Goal: Task Accomplishment & Management: Manage account settings

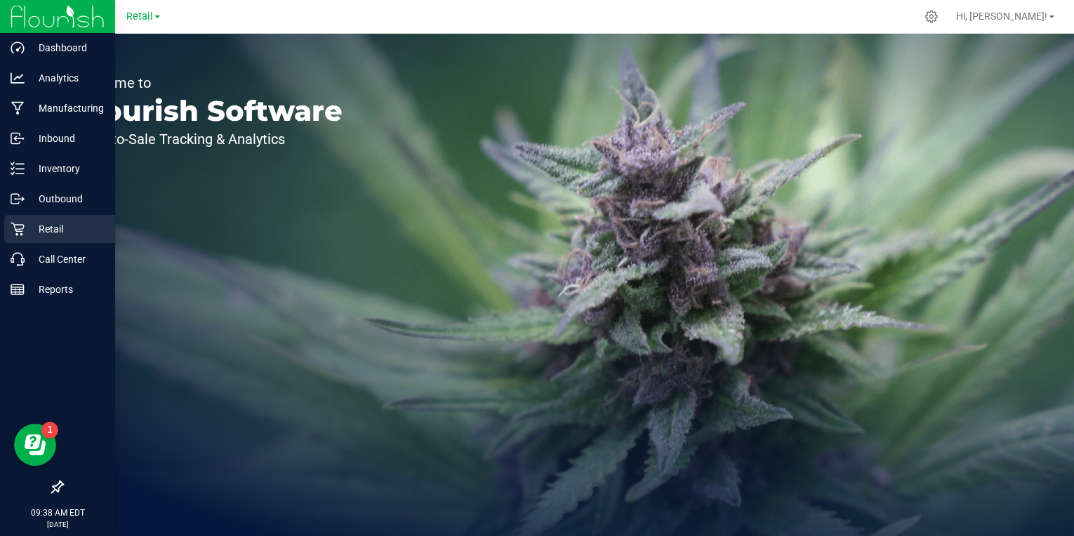
click at [34, 227] on p "Retail" at bounding box center [67, 228] width 84 height 17
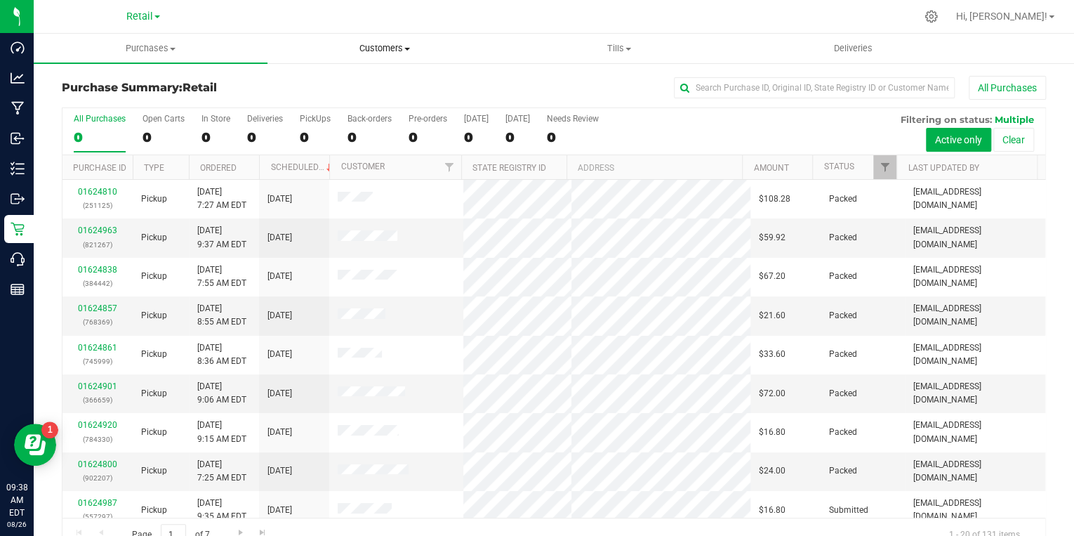
click at [387, 48] on span "Customers" at bounding box center [384, 48] width 232 height 13
click at [322, 79] on span "All customers" at bounding box center [317, 85] width 101 height 12
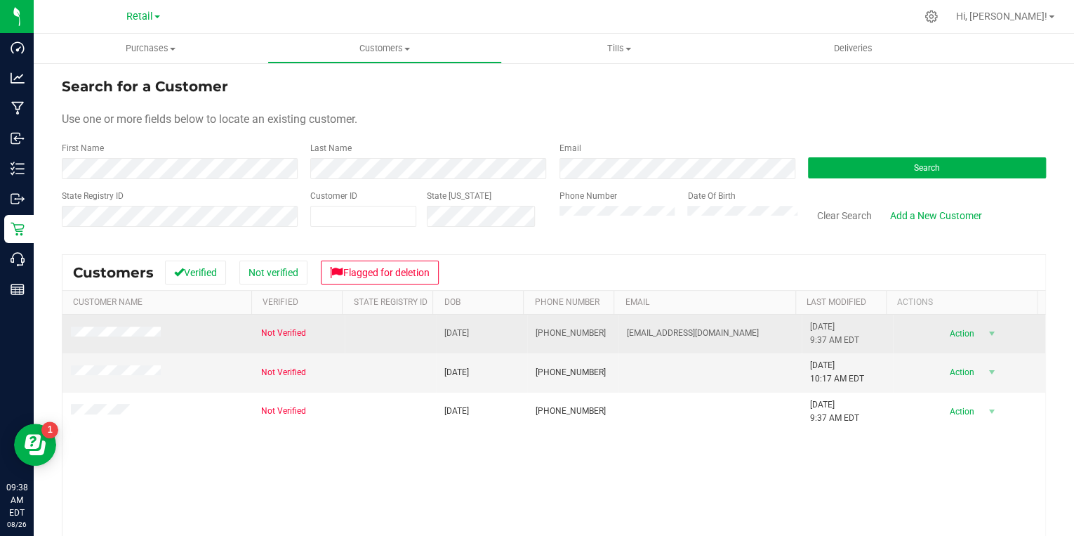
click at [345, 332] on td at bounding box center [390, 334] width 91 height 39
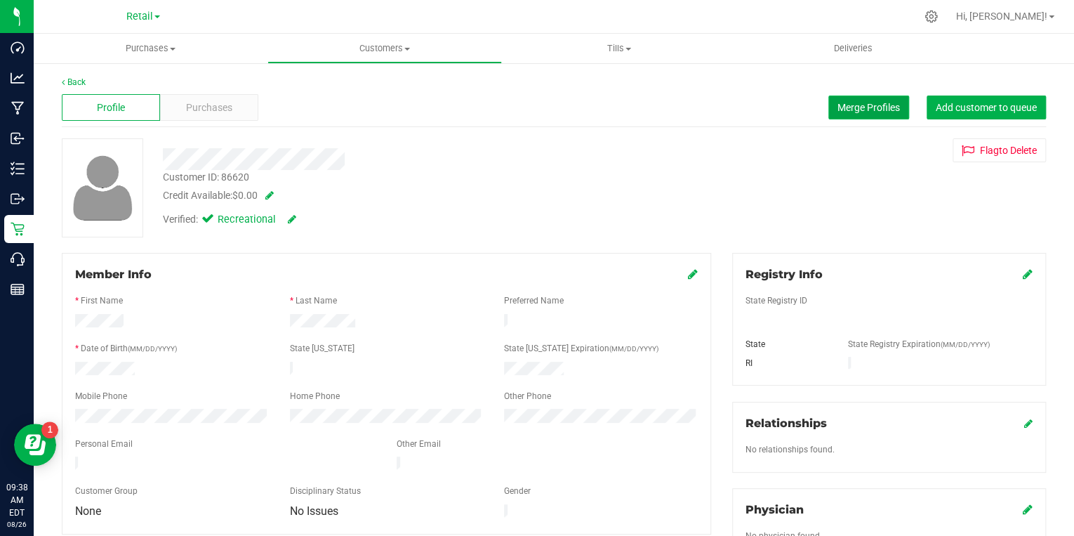
click at [847, 104] on span "Merge Profiles" at bounding box center [869, 107] width 62 height 11
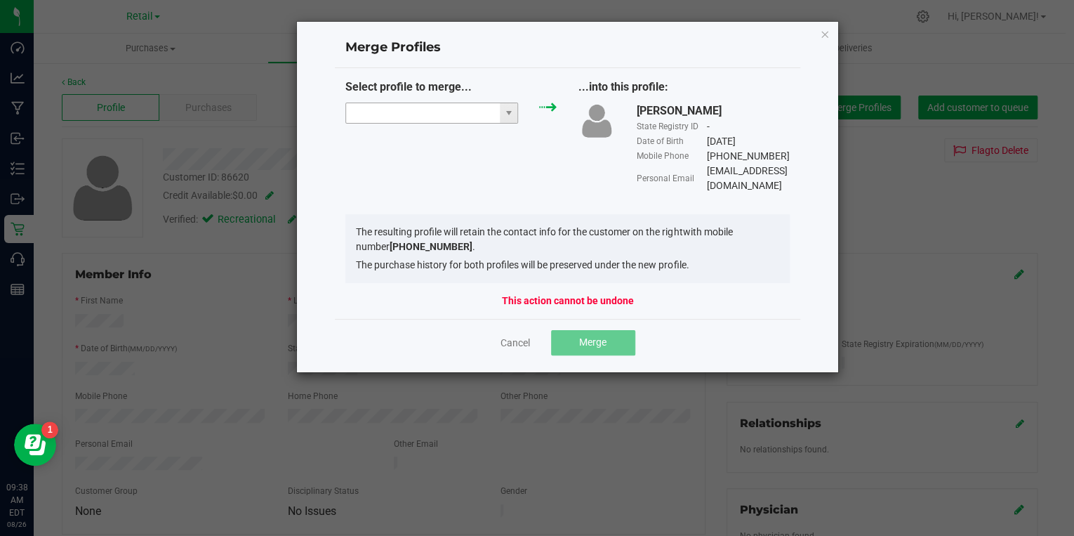
click at [418, 114] on input "NO DATA FOUND" at bounding box center [423, 113] width 154 height 20
paste input "[PERSON_NAME]"
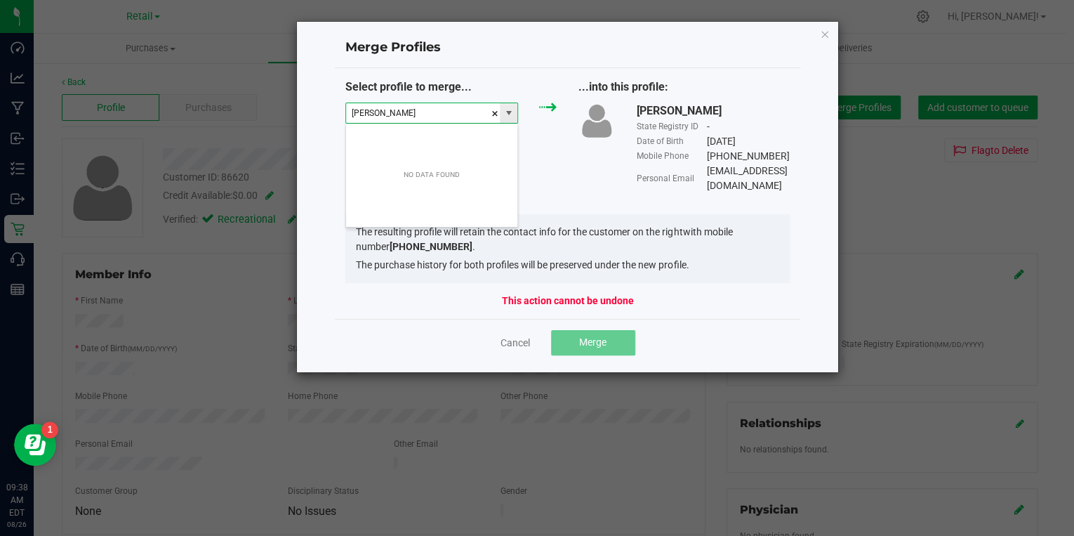
scroll to position [20, 172]
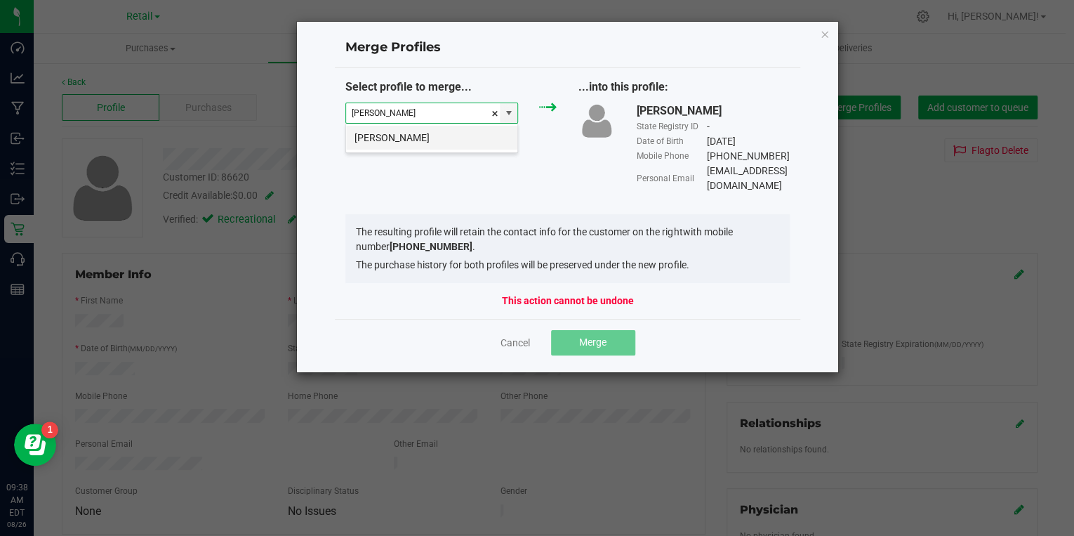
click at [453, 134] on li "[PERSON_NAME]" at bounding box center [431, 138] width 171 height 24
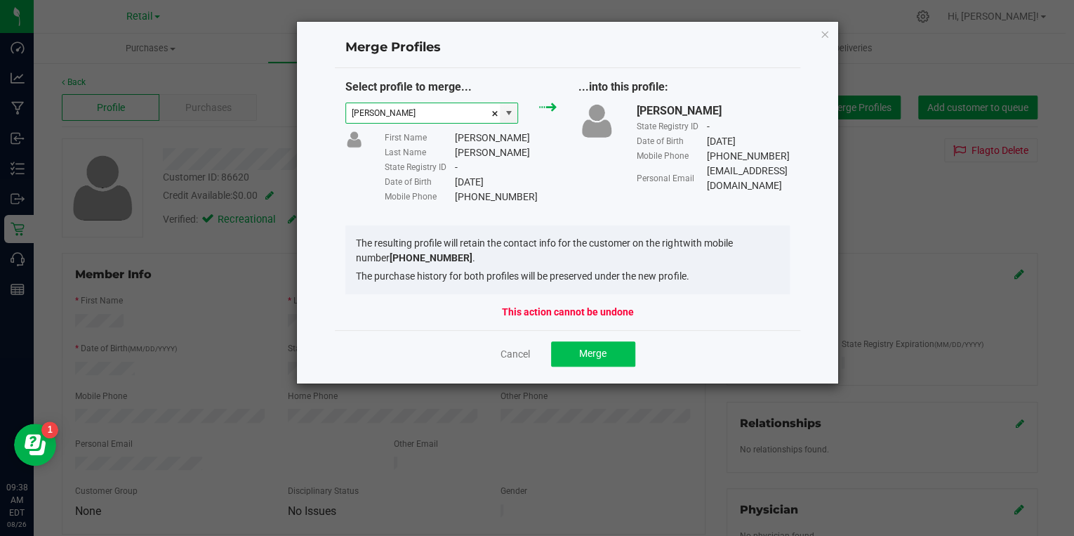
type input "[PERSON_NAME]"
click at [584, 343] on button "Merge" at bounding box center [593, 353] width 84 height 25
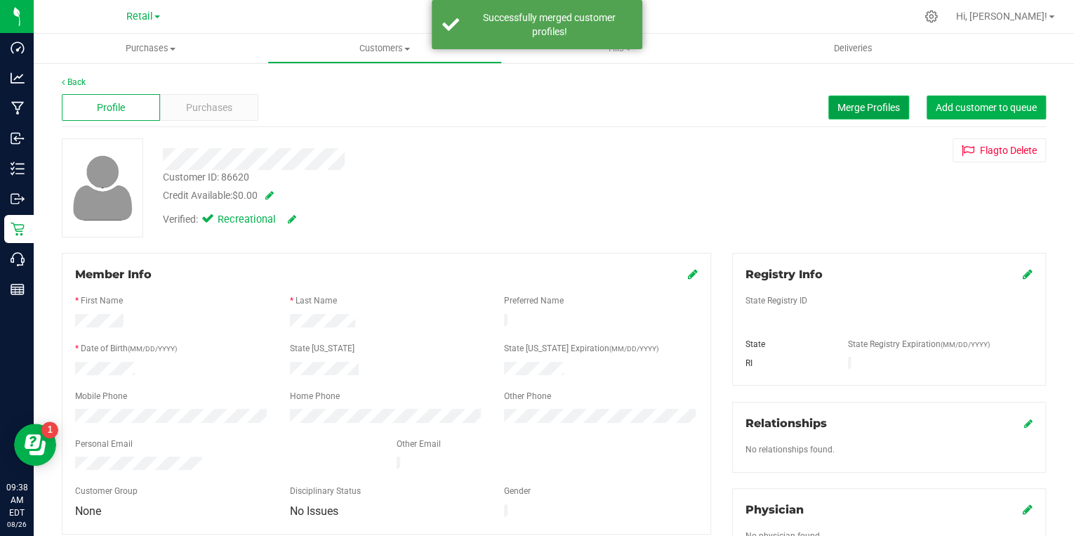
click at [838, 103] on span "Merge Profiles" at bounding box center [869, 107] width 62 height 11
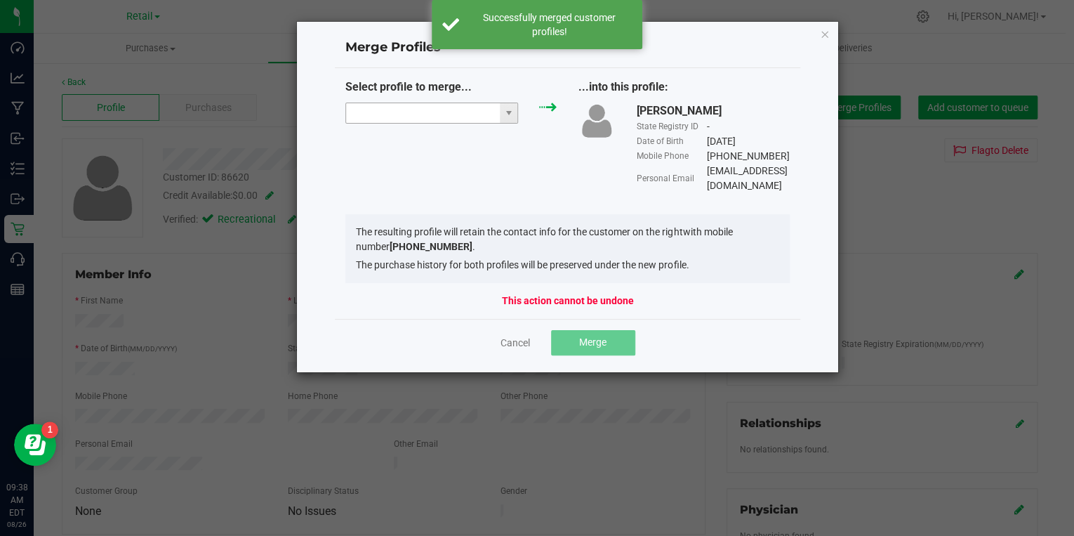
click at [439, 112] on input "NO DATA FOUND" at bounding box center [423, 113] width 154 height 20
paste input "[PERSON_NAME]"
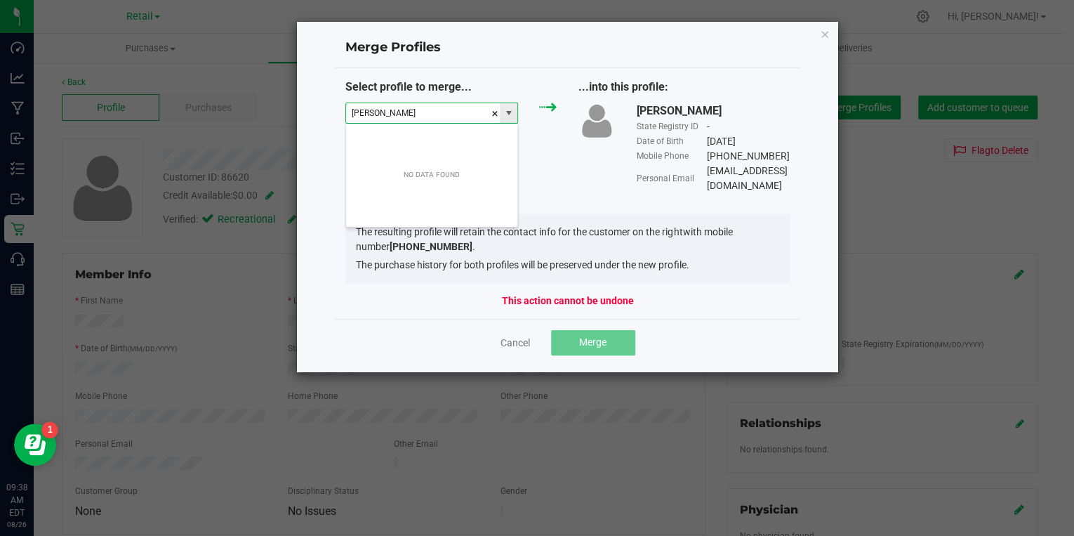
drag, startPoint x: 441, startPoint y: 114, endPoint x: 390, endPoint y: 108, distance: 51.6
click at [390, 108] on input "[PERSON_NAME]" at bounding box center [423, 113] width 154 height 20
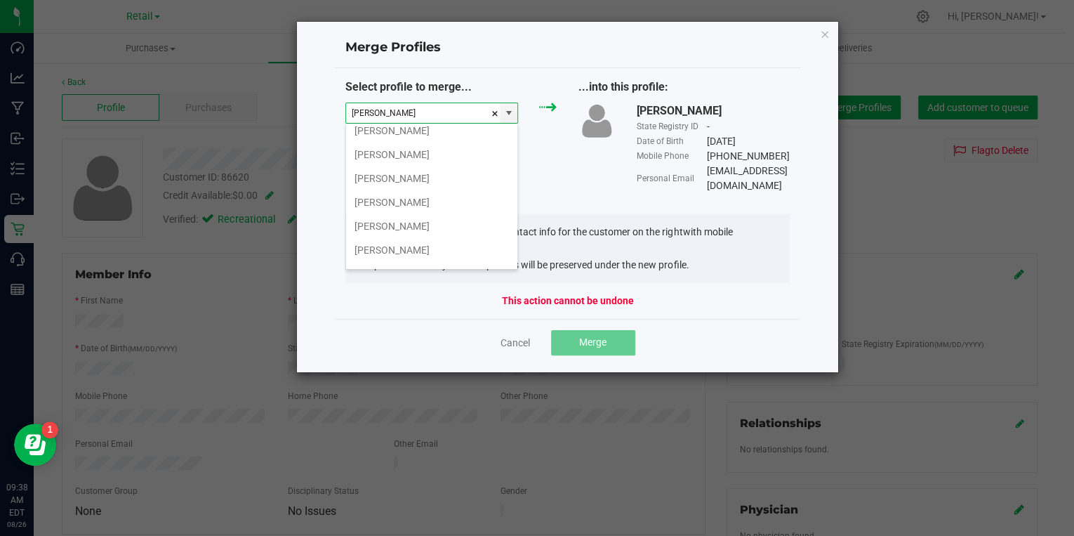
scroll to position [899, 0]
click at [416, 208] on li "[PERSON_NAME]" at bounding box center [431, 218] width 171 height 24
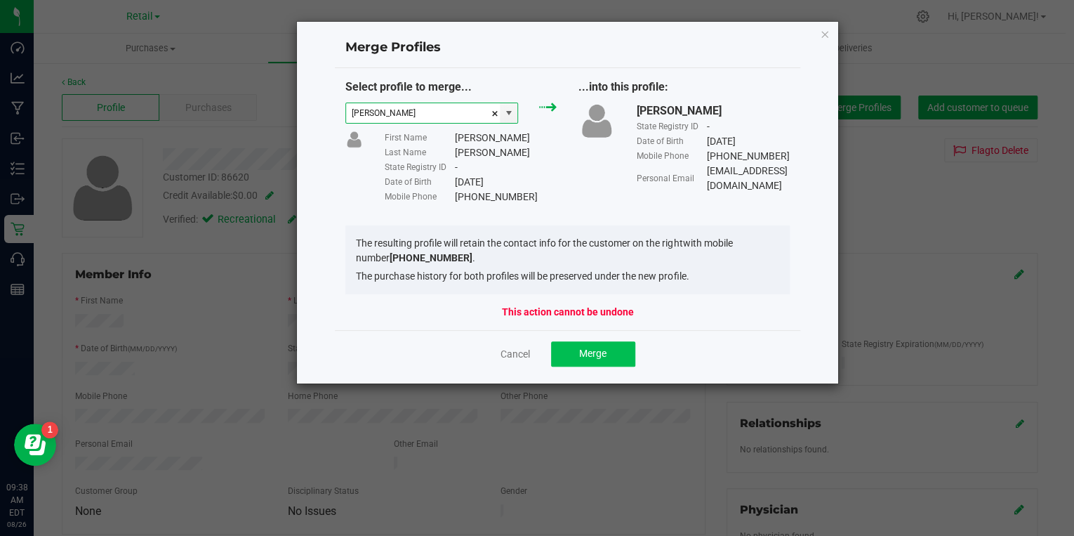
type input "[PERSON_NAME]"
click at [593, 352] on span "Merge" at bounding box center [592, 352] width 27 height 11
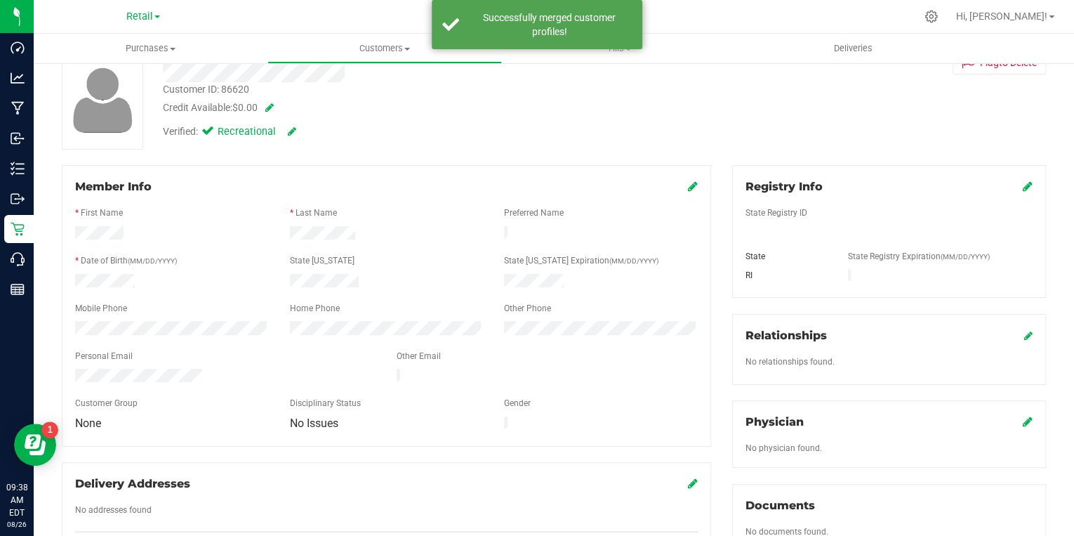
scroll to position [0, 0]
